Goal: Task Accomplishment & Management: Manage account settings

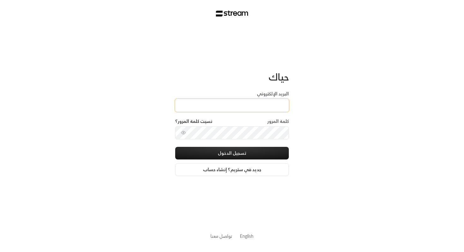
click at [240, 104] on input "البريد الإلكتروني" at bounding box center [232, 105] width 114 height 13
paste input "technology+staging_interview@streampay.sa"
type input "technology+staging_interview@streampay.sa"
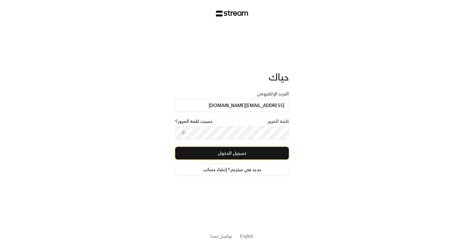
click at [249, 154] on button "تسجيل الدخول" at bounding box center [232, 153] width 114 height 13
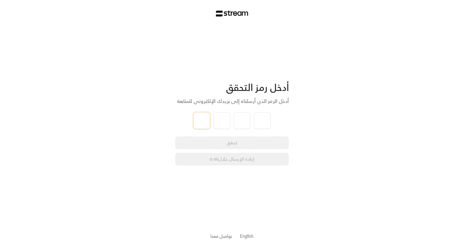
type input "1"
type input "2"
type input "3"
type input "4"
click at [343, 80] on div "أدخل رمز التحقق أدخل الرمز الذي أرسلناه إلى بريدك الإلكتروني للمتابعة 1 2 3 4 ت…" at bounding box center [232, 126] width 464 height 252
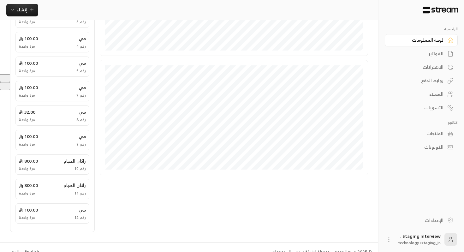
scroll to position [187, 0]
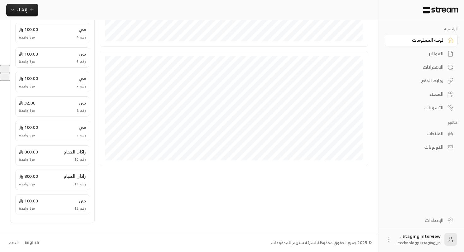
click at [33, 241] on div "English" at bounding box center [32, 242] width 15 height 6
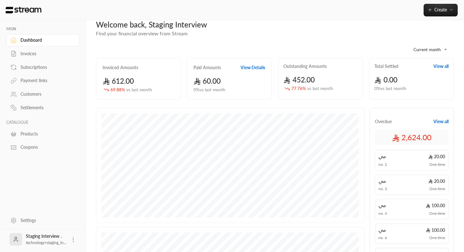
scroll to position [16, 0]
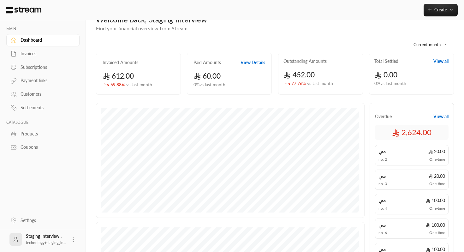
click at [260, 63] on button "View Details" at bounding box center [252, 62] width 25 height 6
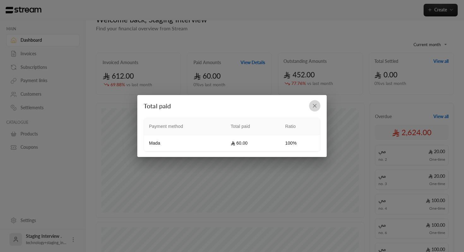
click at [316, 102] on button "button" at bounding box center [314, 105] width 11 height 11
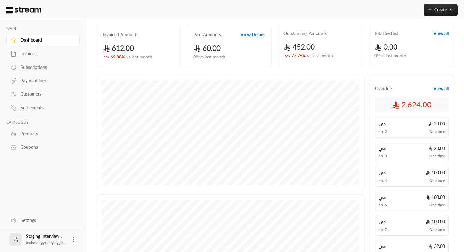
scroll to position [0, 0]
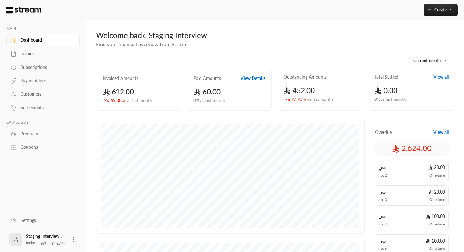
click at [54, 56] on div "Invoices" at bounding box center [46, 53] width 51 height 6
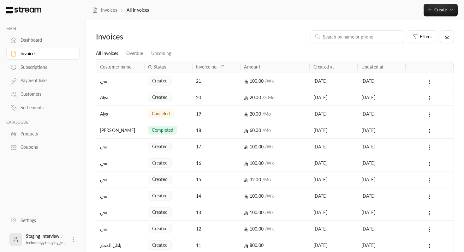
click at [49, 68] on div "Subscriptions" at bounding box center [46, 67] width 51 height 6
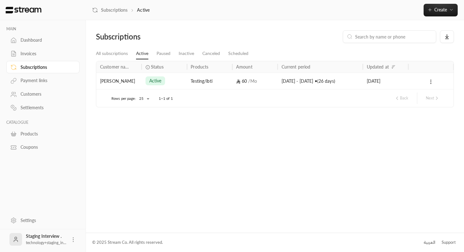
click at [106, 83] on div "[PERSON_NAME]" at bounding box center [119, 81] width 38 height 16
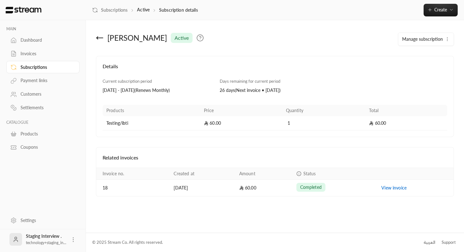
drag, startPoint x: 165, startPoint y: 37, endPoint x: 107, endPoint y: 38, distance: 57.4
click at [107, 38] on div "Ibtisam alghamdi active" at bounding box center [214, 37] width 243 height 15
copy div "[PERSON_NAME]"
click at [54, 79] on div "Payment links" at bounding box center [46, 80] width 51 height 6
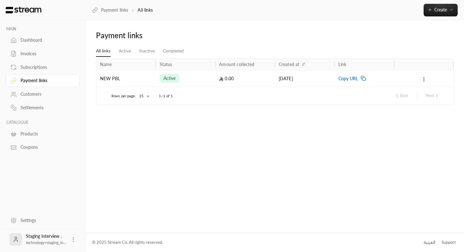
click at [47, 98] on link "Customers" at bounding box center [42, 94] width 73 height 12
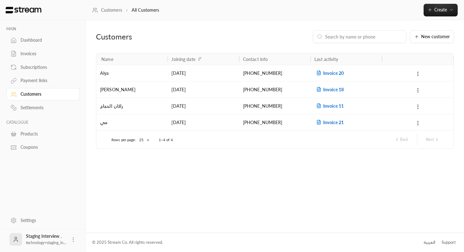
click at [335, 74] on span "Invoice 20" at bounding box center [328, 72] width 29 height 5
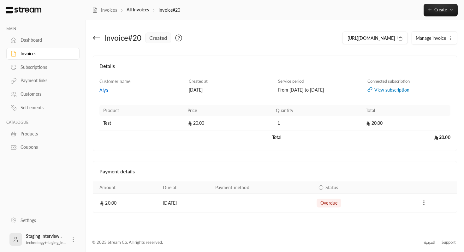
click at [378, 90] on div "View subscription" at bounding box center [408, 90] width 83 height 6
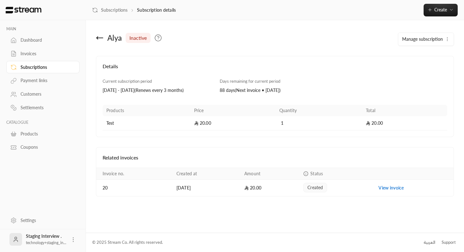
click at [46, 97] on div "Customers" at bounding box center [46, 94] width 51 height 6
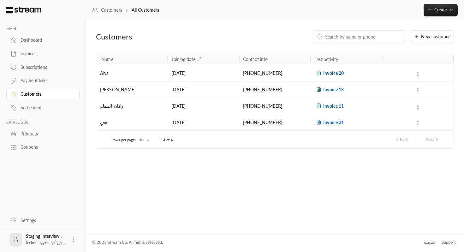
click at [47, 105] on link "Settlements" at bounding box center [42, 108] width 73 height 12
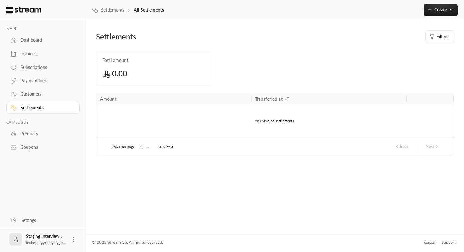
click at [54, 39] on div "Dashboard" at bounding box center [46, 40] width 51 height 6
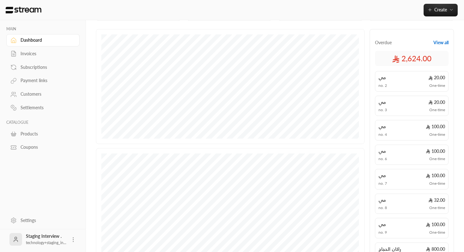
scroll to position [187, 0]
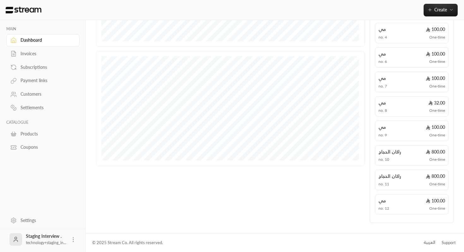
click at [427, 244] on div "العربية" at bounding box center [430, 242] width 12 height 6
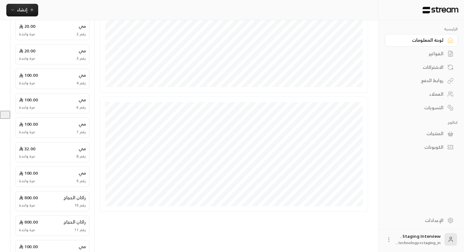
scroll to position [187, 0]
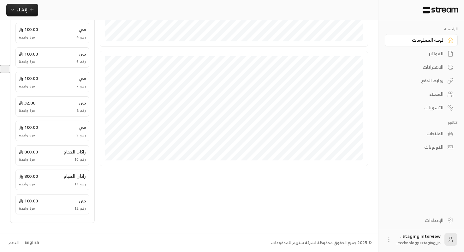
click at [436, 57] on div "الفواتير" at bounding box center [418, 53] width 51 height 6
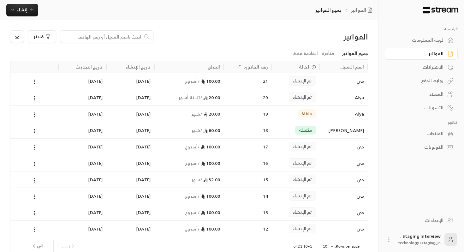
click at [430, 68] on div "الاشتراكات" at bounding box center [418, 67] width 51 height 6
